Goal: Find specific page/section: Find specific page/section

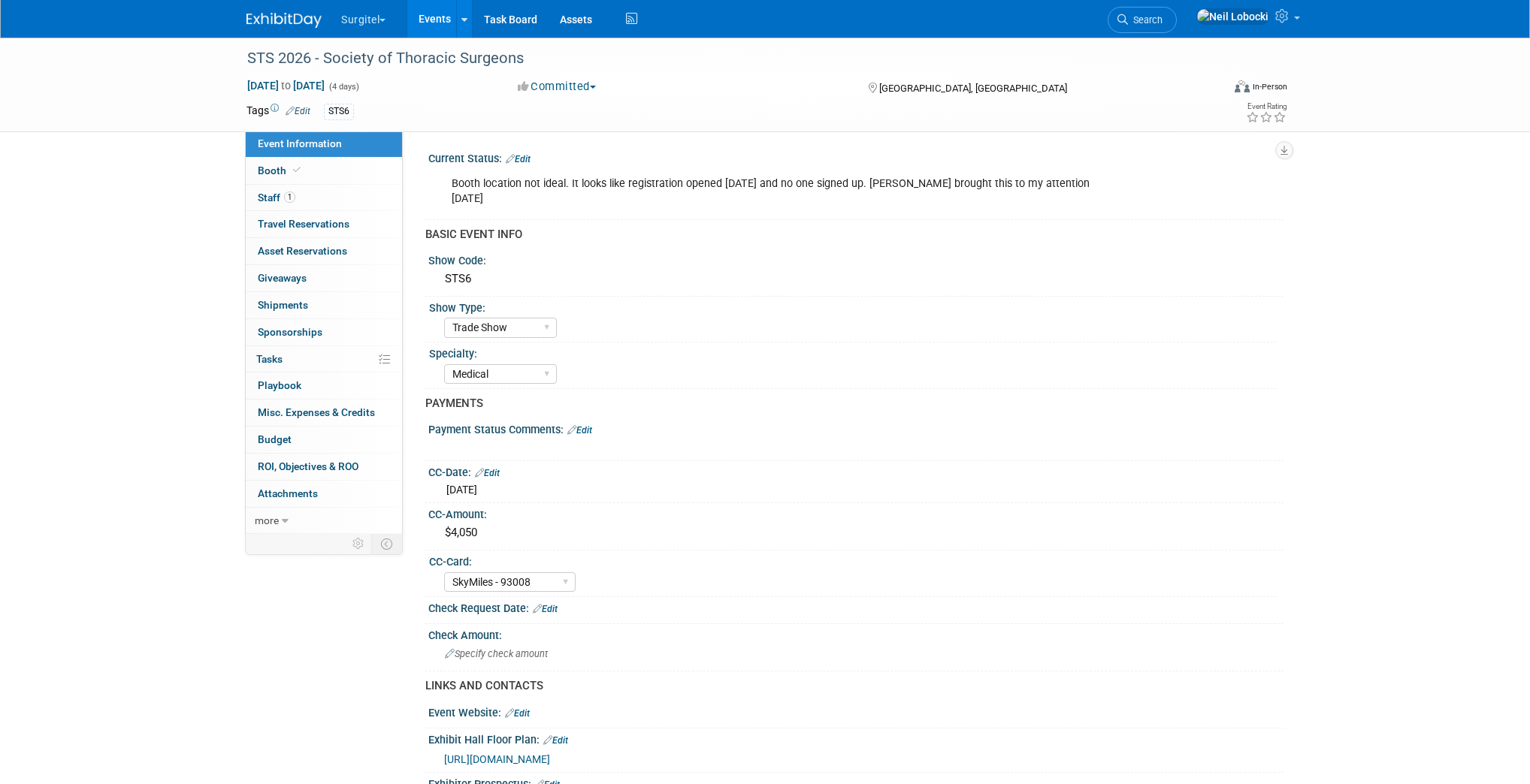
select select "Trade Show"
select select "Medical"
select select "SkyMiles - 93008"
select select "No"
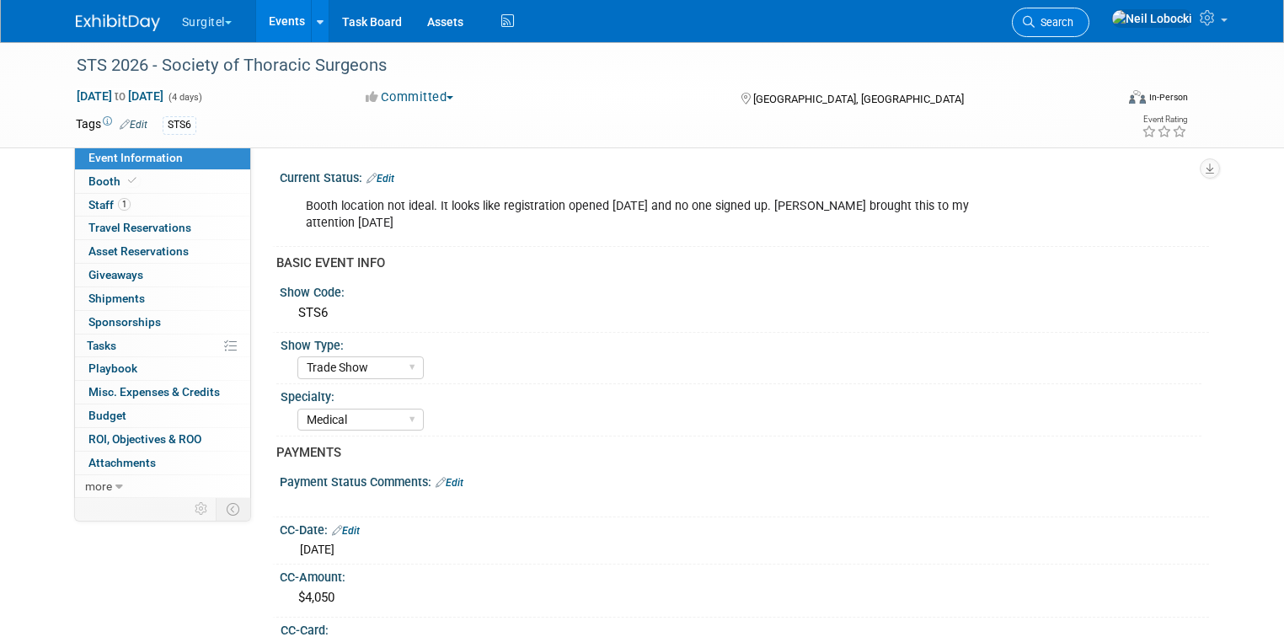
click at [1073, 24] on span "Search" at bounding box center [1053, 22] width 39 height 13
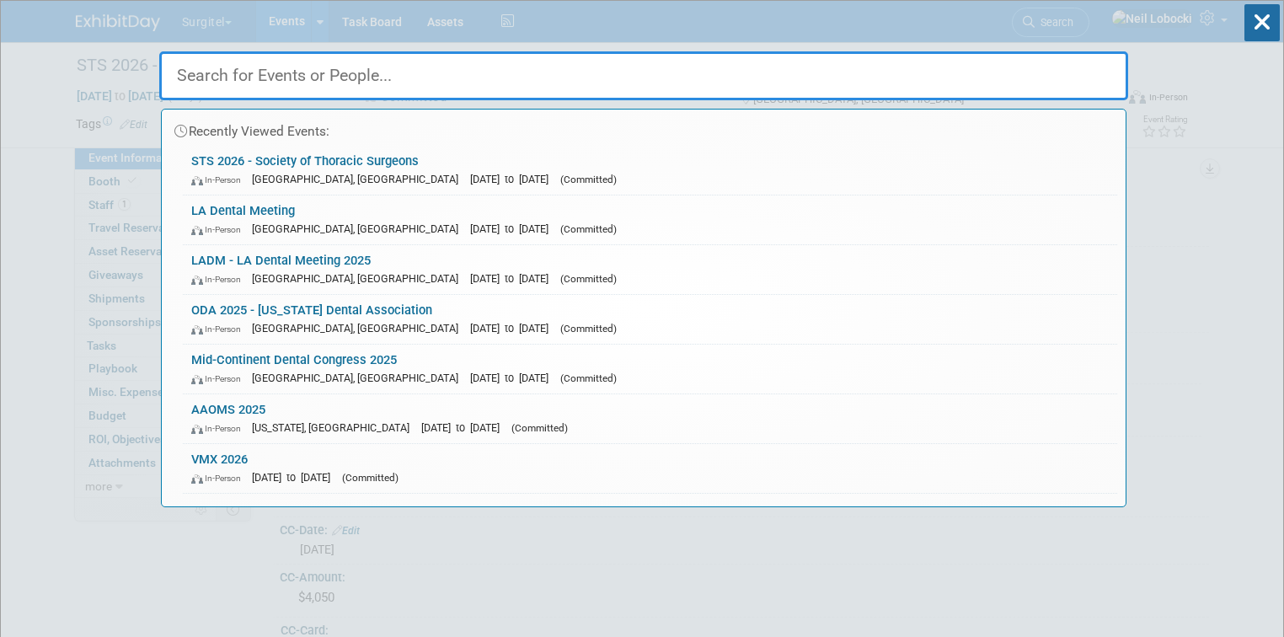
click at [687, 71] on input "text" at bounding box center [643, 75] width 969 height 49
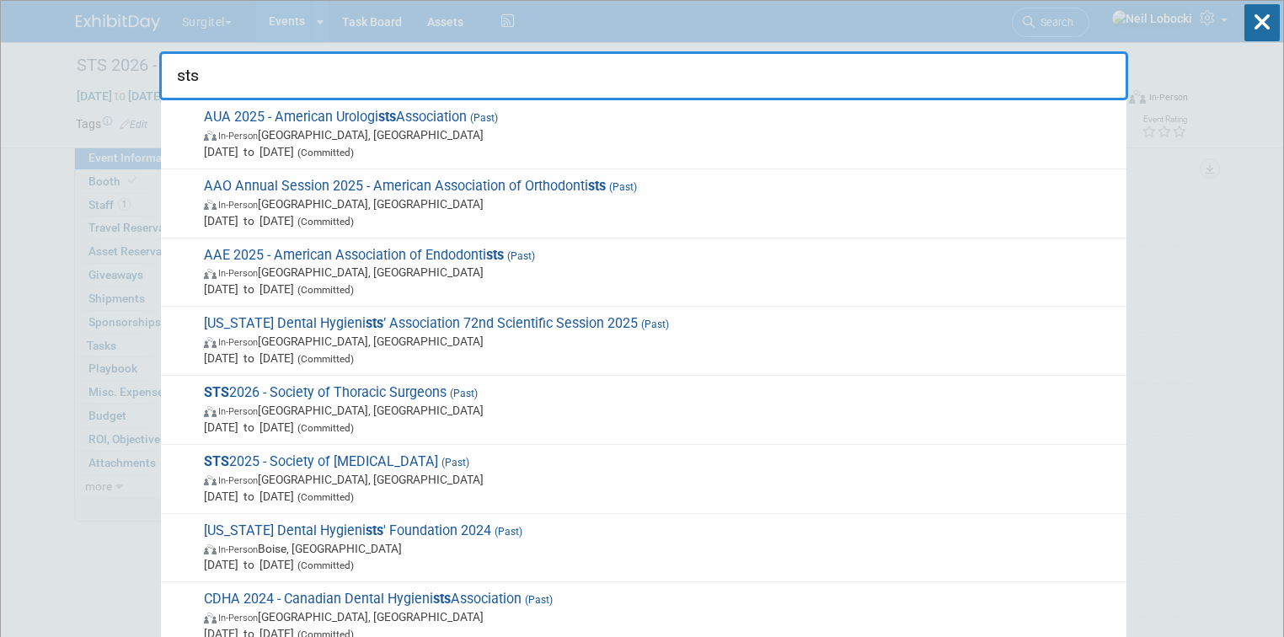
type input "sts"
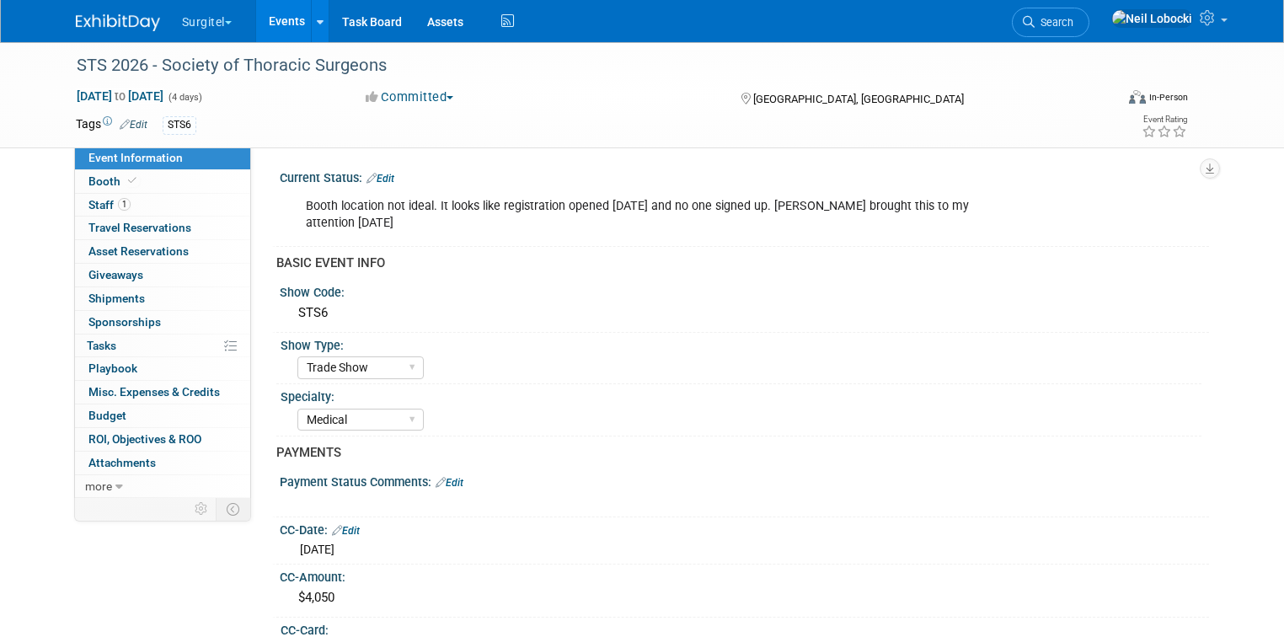
select select "Trade Show"
select select "Medical"
select select "SkyMiles - 93008"
select select "No"
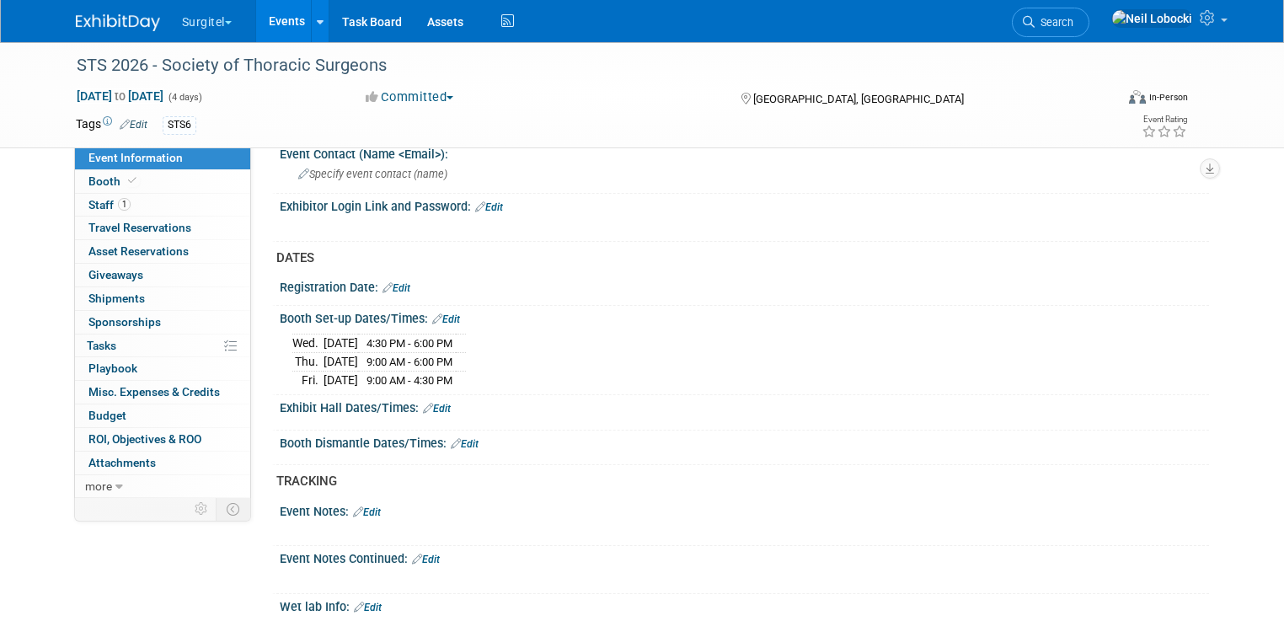
scroll to position [943, 0]
